Goal: Task Accomplishment & Management: Manage account settings

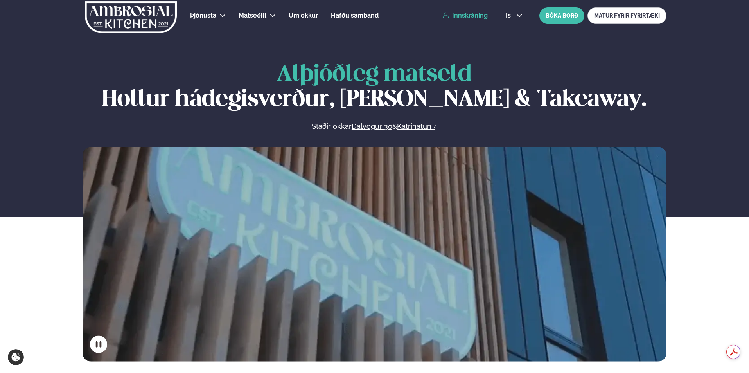
click at [480, 14] on link "Innskráning" at bounding box center [465, 15] width 45 height 7
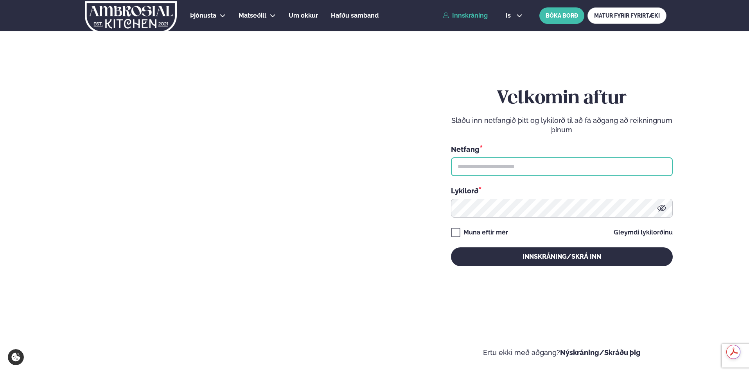
type input "**********"
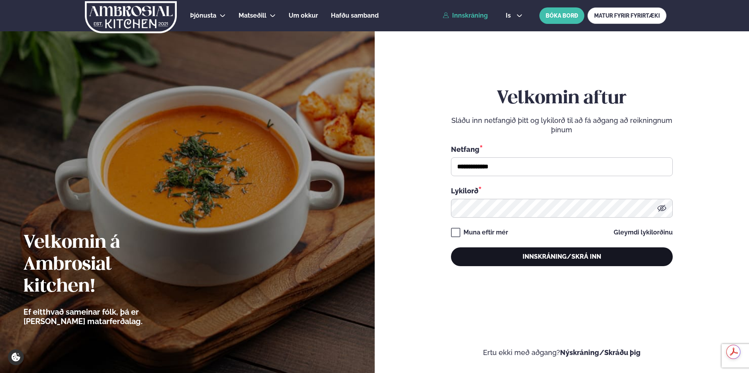
click at [538, 257] on button "Innskráning/Skrá inn" at bounding box center [562, 256] width 222 height 19
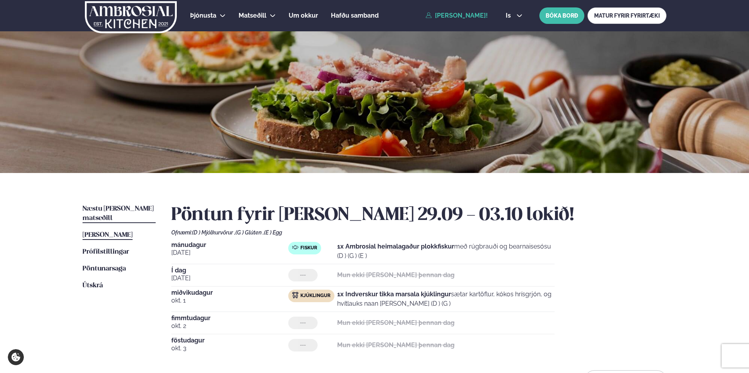
click at [122, 206] on span "Næstu [PERSON_NAME] matseðill" at bounding box center [118, 213] width 71 height 16
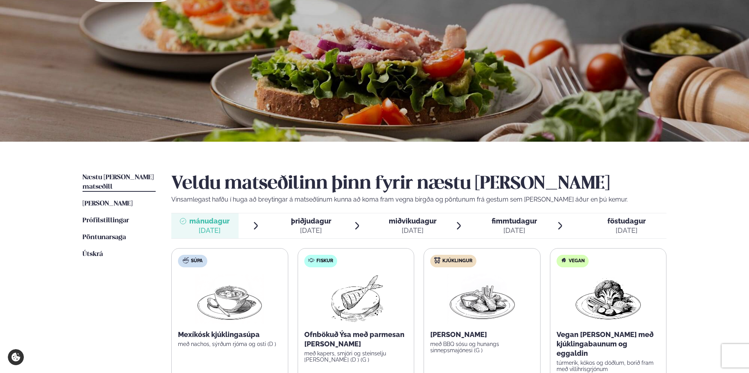
scroll to position [117, 0]
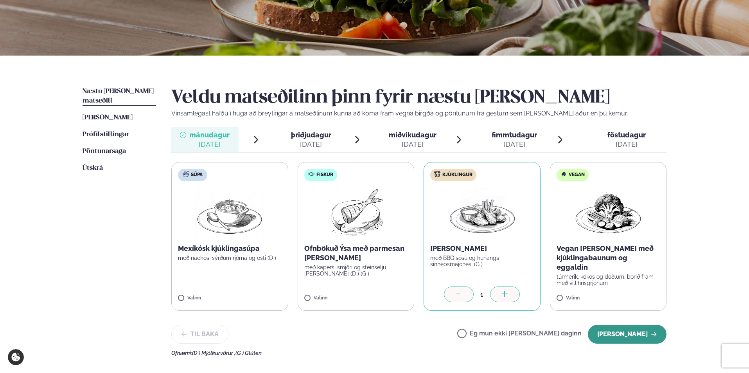
click at [633, 336] on button "[PERSON_NAME]" at bounding box center [627, 334] width 79 height 19
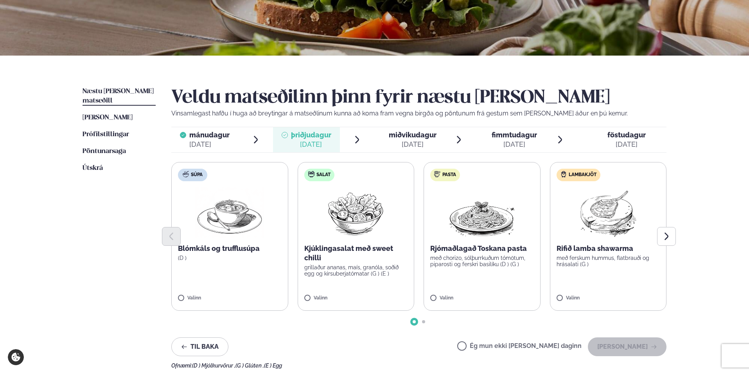
click at [547, 347] on label "Ég mun ekki [PERSON_NAME] daginn" at bounding box center [519, 347] width 124 height 8
click at [627, 346] on button "[PERSON_NAME]" at bounding box center [627, 346] width 79 height 19
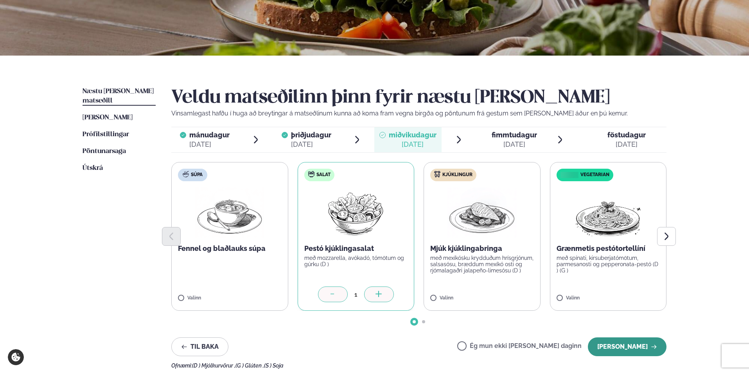
click at [627, 345] on button "[PERSON_NAME]" at bounding box center [627, 346] width 79 height 19
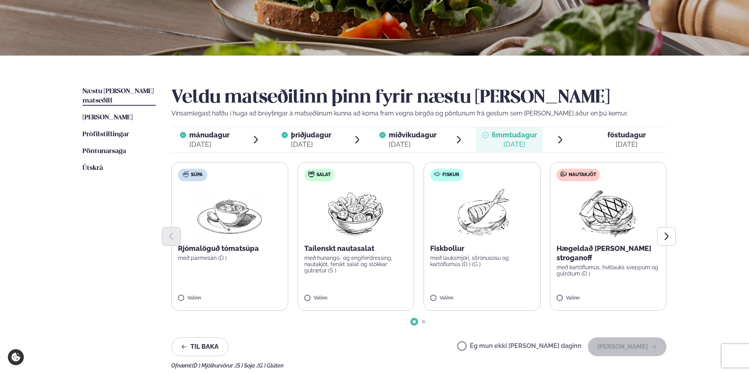
click at [552, 345] on label "Ég mun ekki [PERSON_NAME] daginn" at bounding box center [519, 347] width 124 height 8
click at [647, 348] on button "[PERSON_NAME]" at bounding box center [627, 346] width 79 height 19
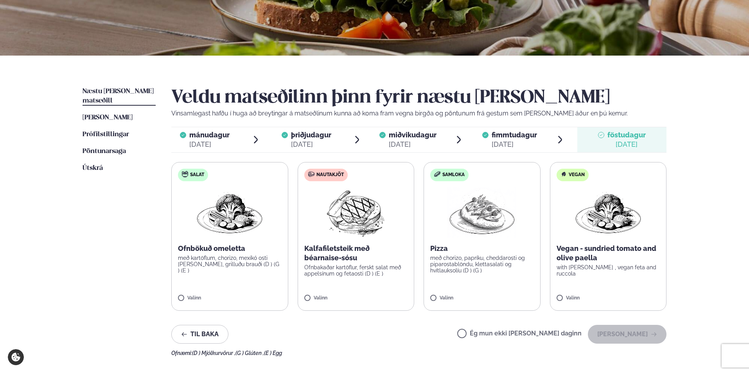
click at [563, 338] on label "Ég mun ekki [PERSON_NAME] daginn" at bounding box center [519, 334] width 124 height 8
click at [640, 337] on button "[PERSON_NAME]" at bounding box center [627, 334] width 79 height 19
